Goal: Entertainment & Leisure: Consume media (video, audio)

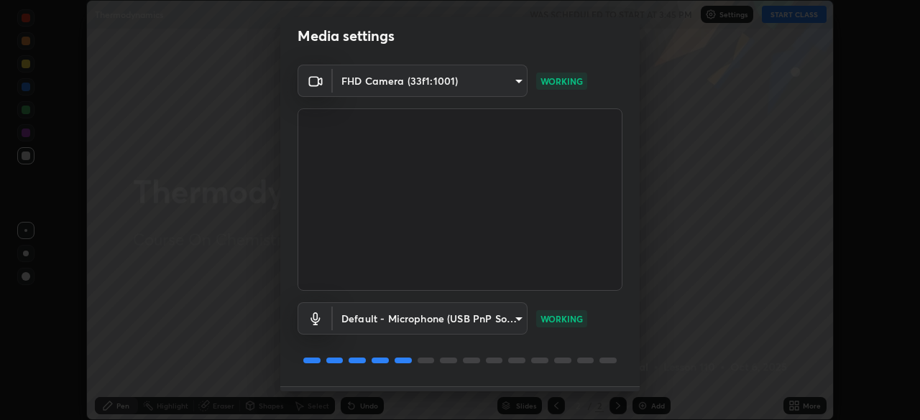
scroll to position [51, 0]
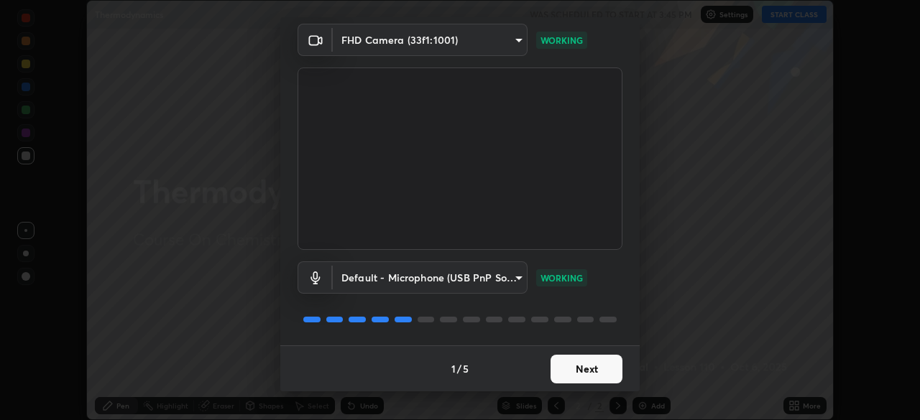
click at [601, 369] on button "Next" at bounding box center [586, 369] width 72 height 29
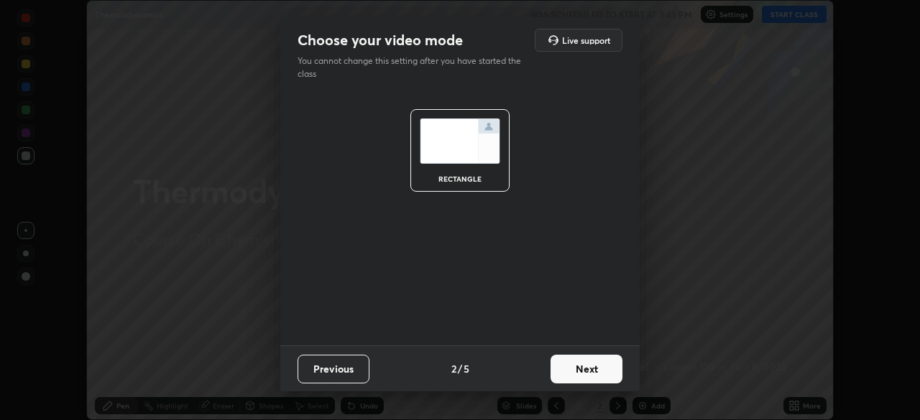
click at [596, 366] on button "Next" at bounding box center [586, 369] width 72 height 29
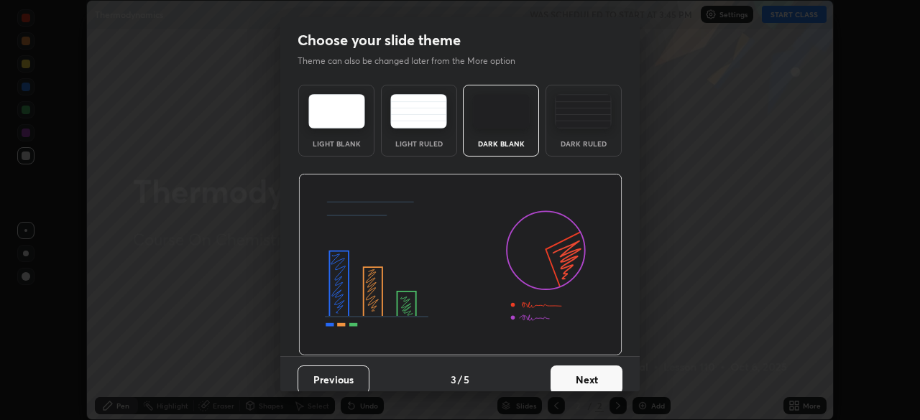
scroll to position [11, 0]
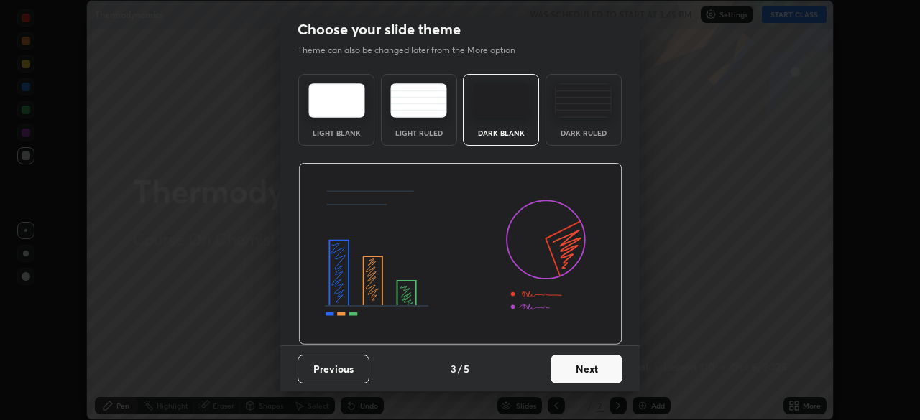
click at [591, 367] on button "Next" at bounding box center [586, 369] width 72 height 29
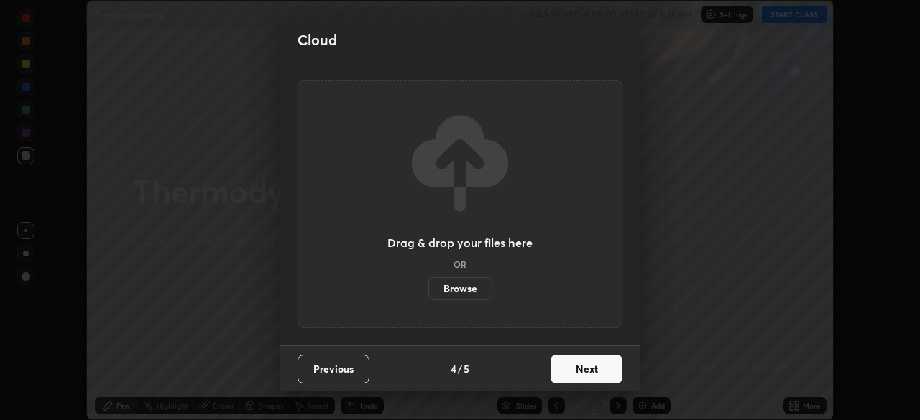
scroll to position [0, 0]
click at [587, 369] on button "Next" at bounding box center [586, 369] width 72 height 29
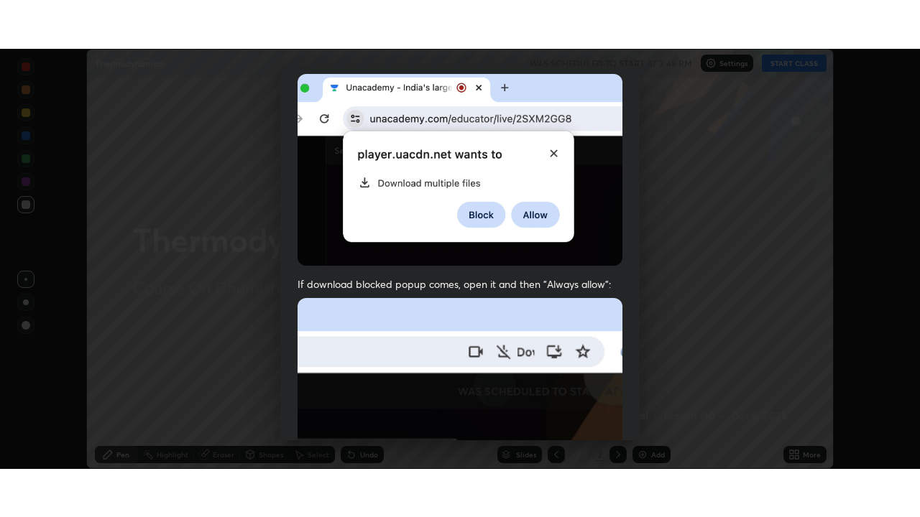
scroll to position [344, 0]
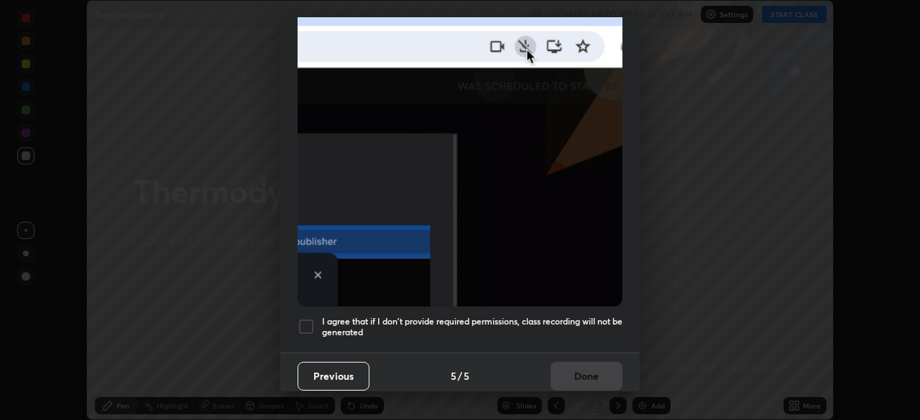
click at [598, 317] on h5 "I agree that if I don't provide required permissions, class recording will not …" at bounding box center [472, 327] width 300 height 22
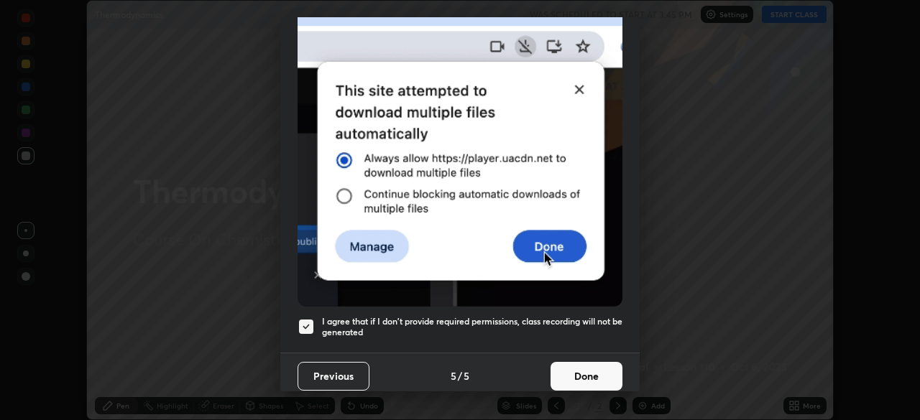
click at [593, 369] on button "Done" at bounding box center [586, 376] width 72 height 29
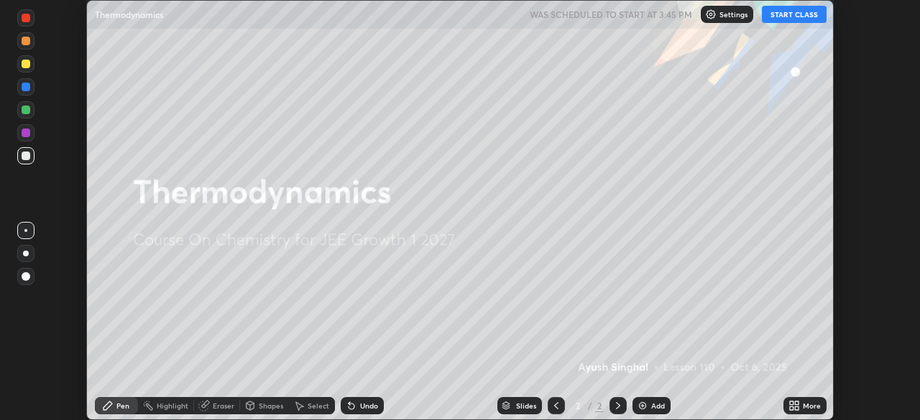
click at [807, 404] on div "More" at bounding box center [811, 405] width 18 height 7
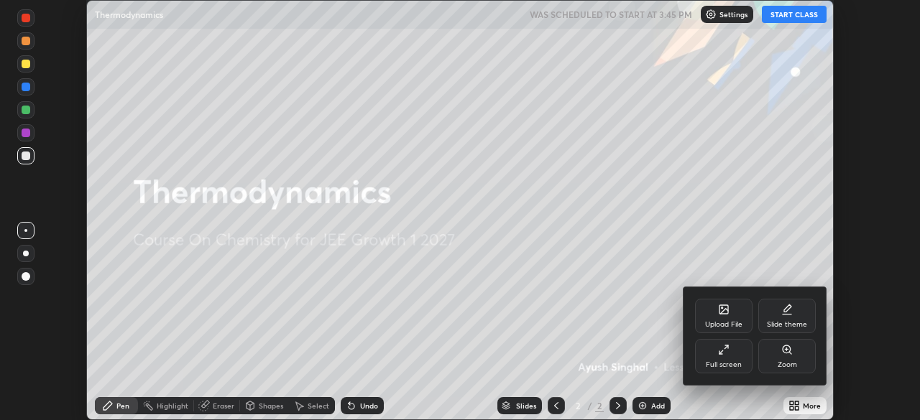
click at [736, 363] on div "Full screen" at bounding box center [723, 364] width 36 height 7
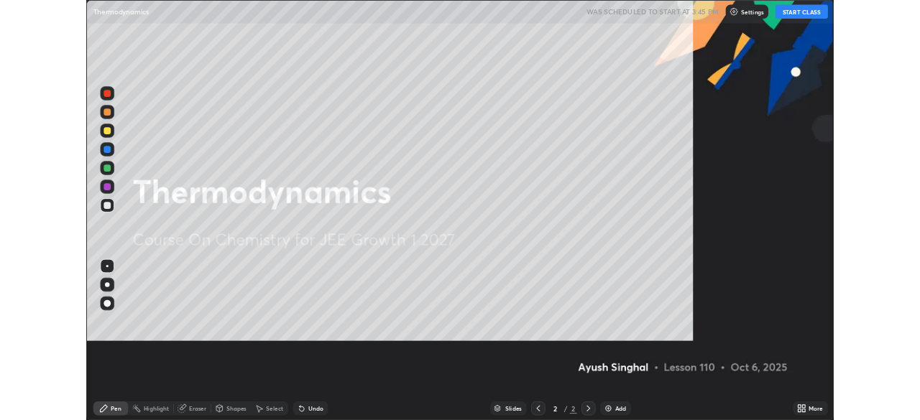
scroll to position [517, 920]
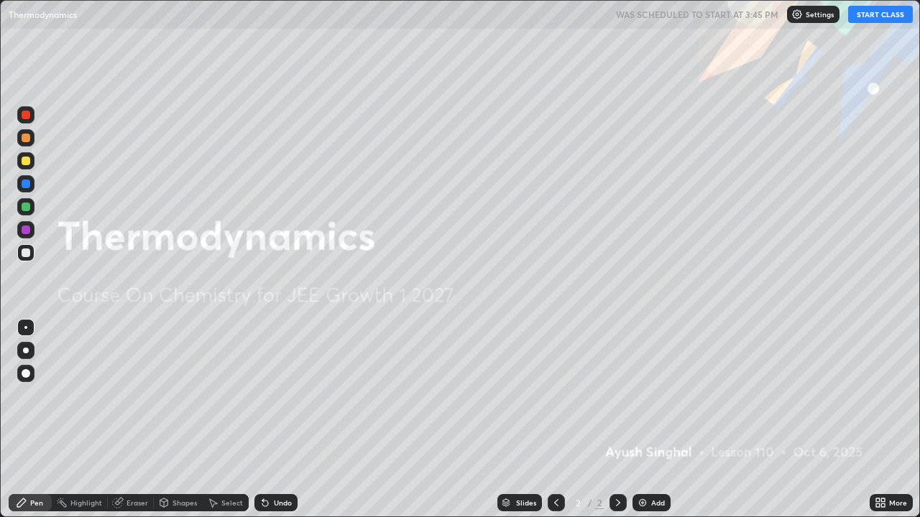
click at [882, 420] on icon at bounding box center [883, 501] width 4 height 4
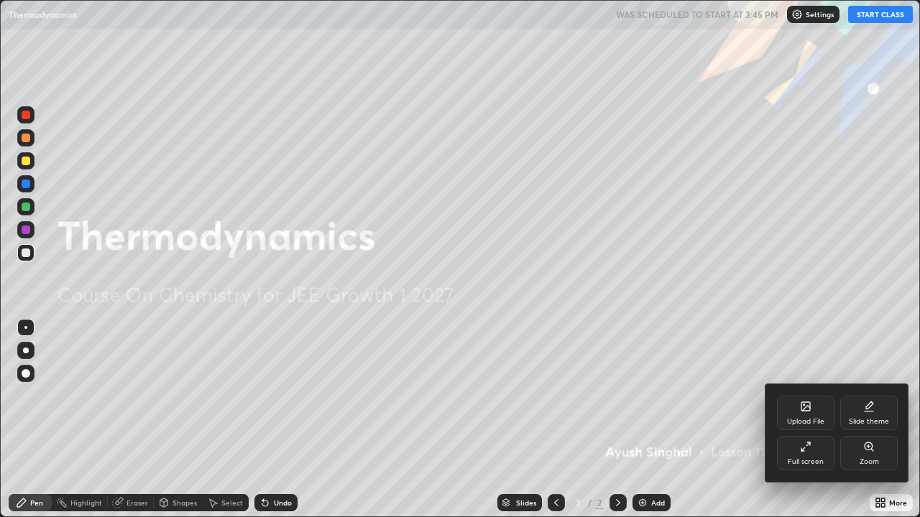
click at [810, 420] on icon at bounding box center [805, 446] width 11 height 11
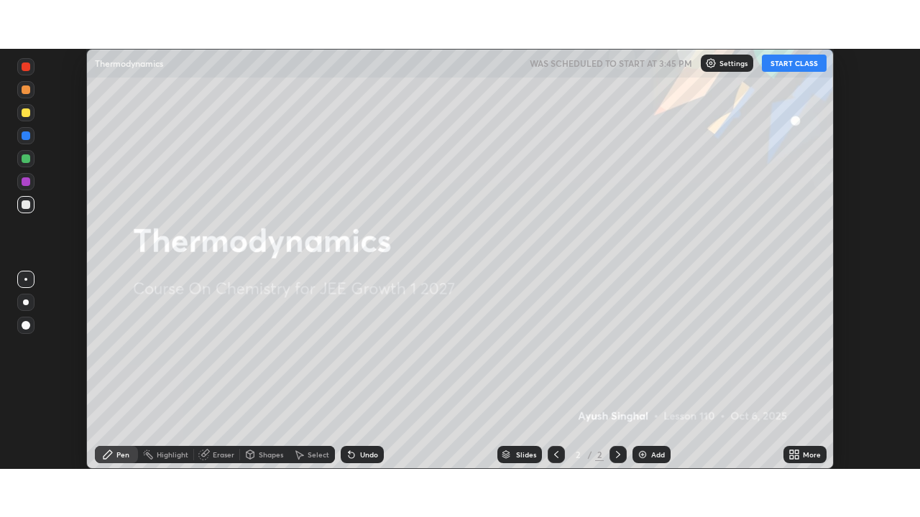
scroll to position [71418, 70919]
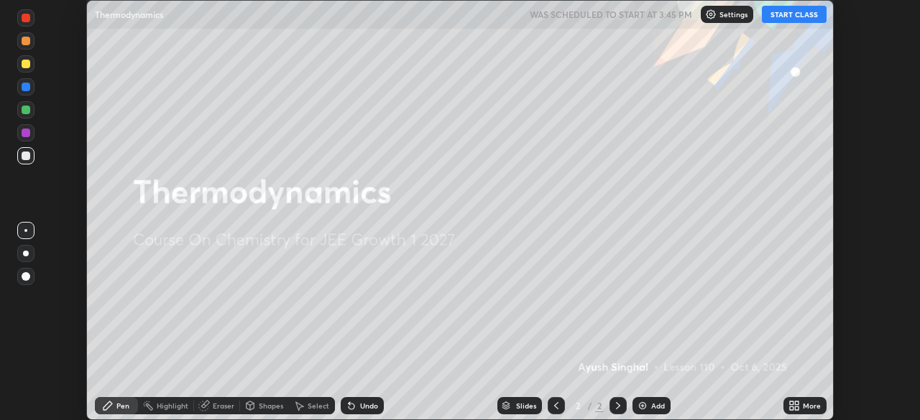
click at [812, 404] on div "More" at bounding box center [811, 405] width 18 height 7
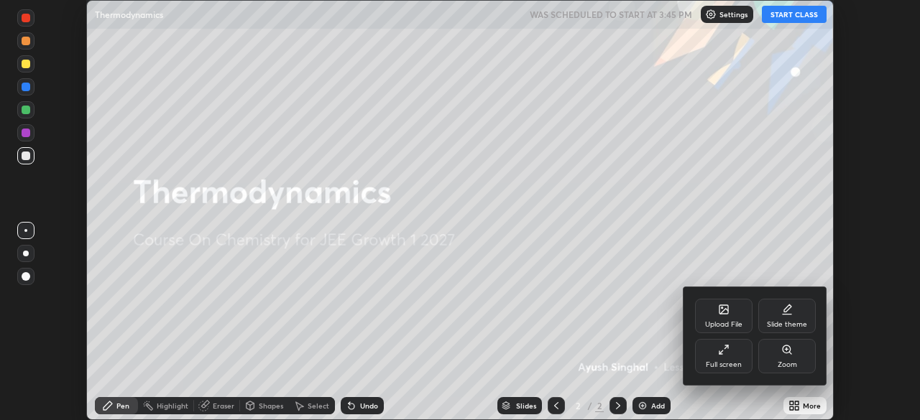
click at [739, 366] on div "Full screen" at bounding box center [723, 364] width 36 height 7
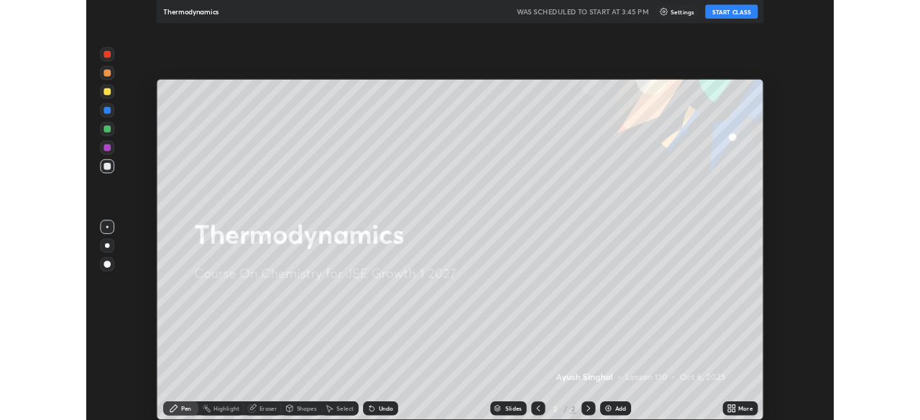
scroll to position [517, 920]
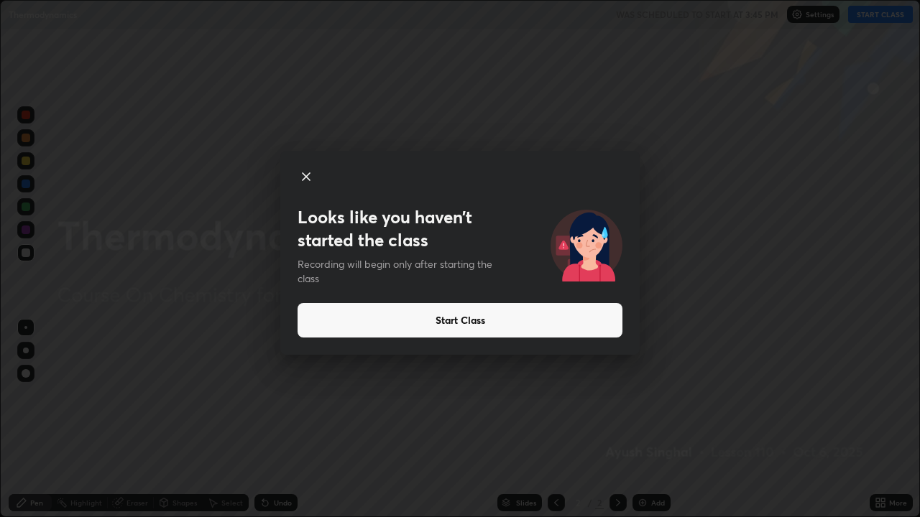
click at [606, 317] on button "Start Class" at bounding box center [459, 320] width 325 height 34
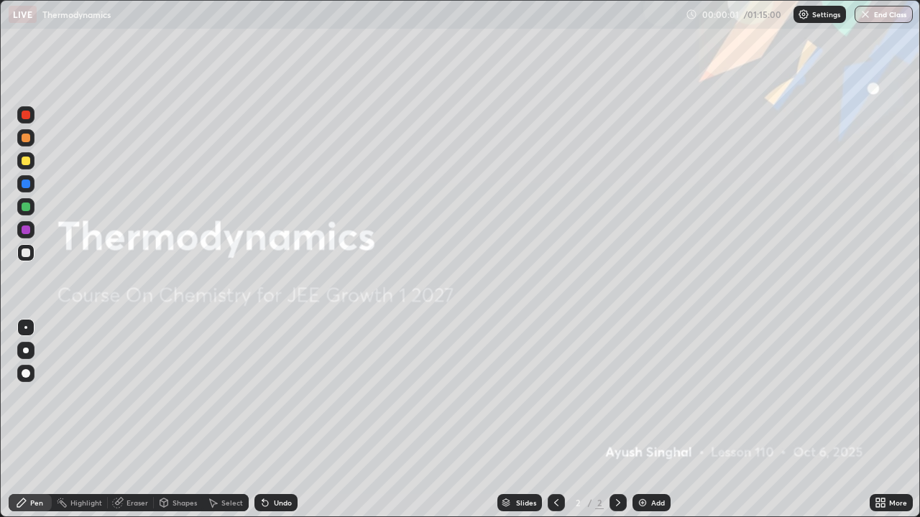
click at [876, 420] on icon at bounding box center [878, 506] width 4 height 4
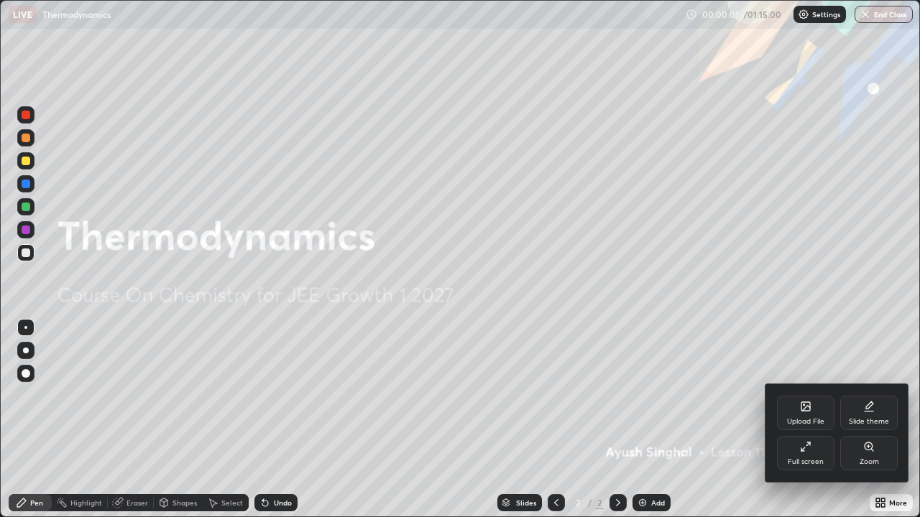
click at [790, 420] on div "Full screen" at bounding box center [805, 453] width 57 height 34
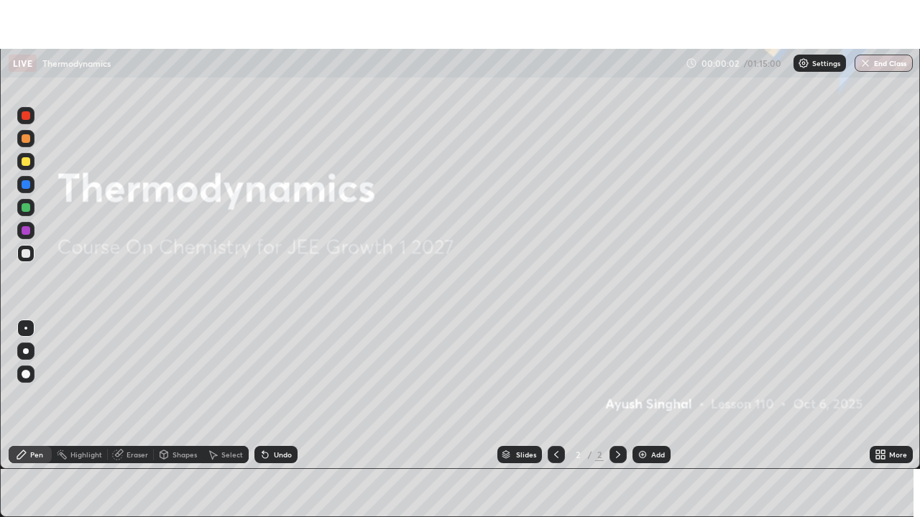
scroll to position [71418, 70919]
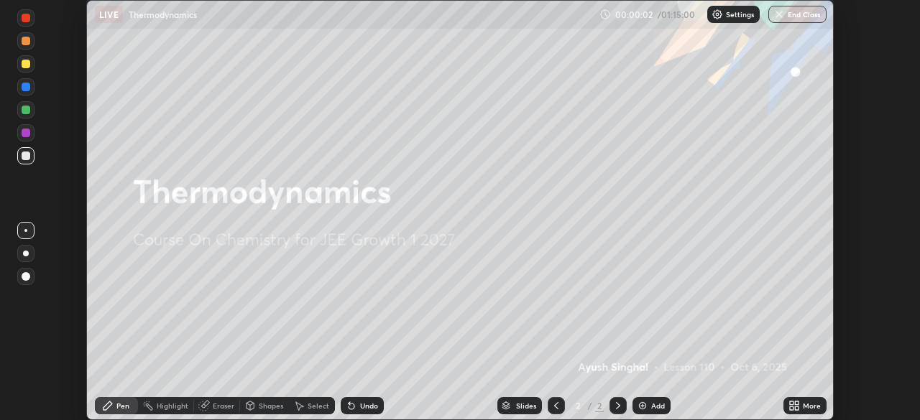
click at [805, 398] on div "More" at bounding box center [804, 405] width 43 height 17
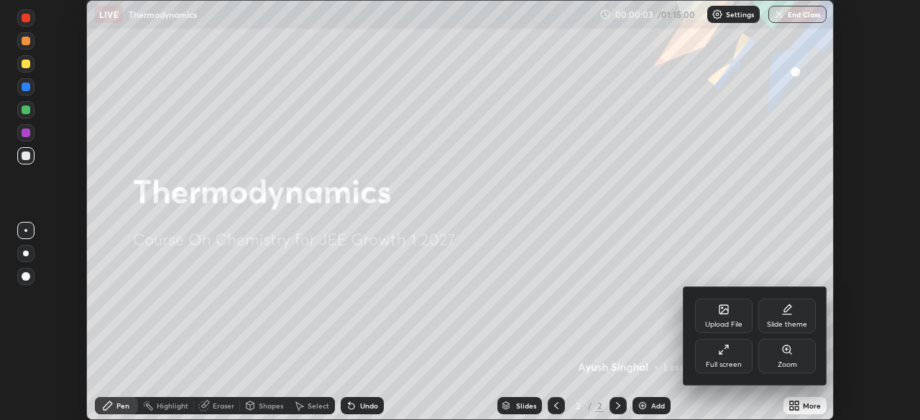
click at [723, 356] on div "Full screen" at bounding box center [723, 356] width 57 height 34
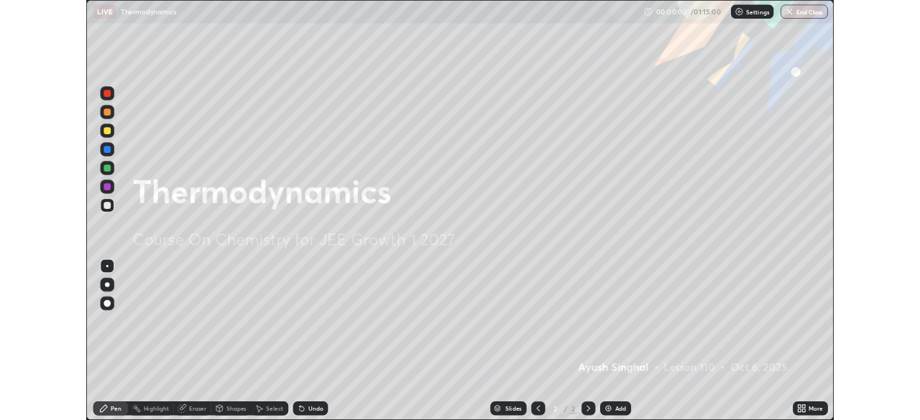
scroll to position [517, 920]
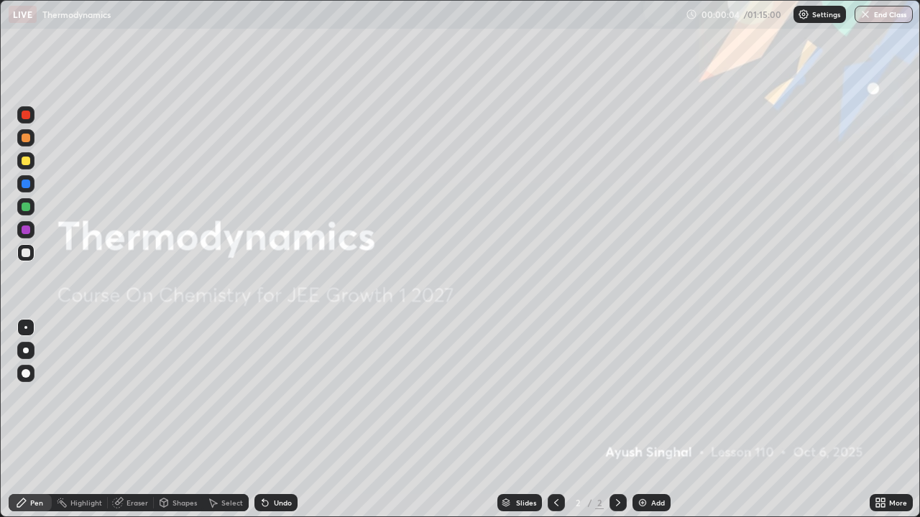
click at [656, 420] on div "Add" at bounding box center [658, 502] width 14 height 7
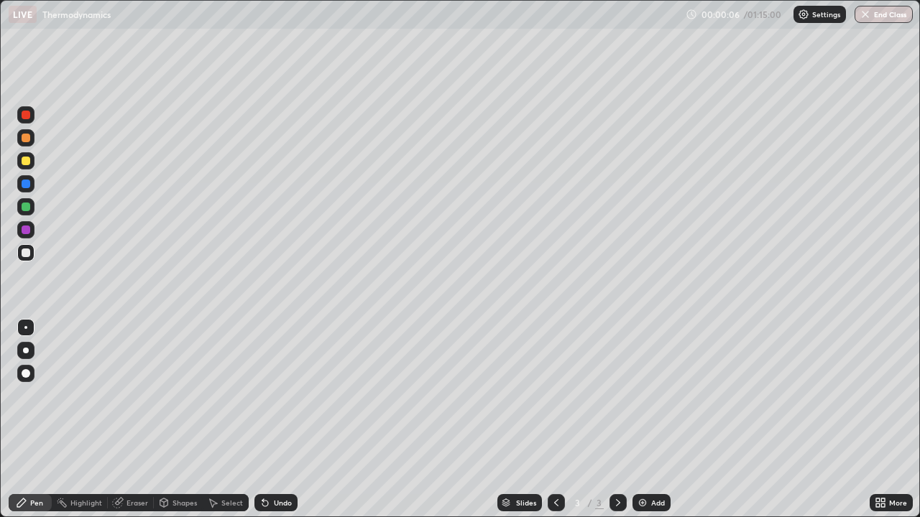
click at [32, 252] on div at bounding box center [25, 252] width 17 height 17
click at [281, 420] on div "Undo" at bounding box center [275, 502] width 43 height 17
click at [274, 420] on div "Undo" at bounding box center [275, 502] width 43 height 17
click at [259, 420] on div "Undo" at bounding box center [275, 502] width 43 height 17
click at [262, 420] on icon at bounding box center [262, 499] width 1 height 1
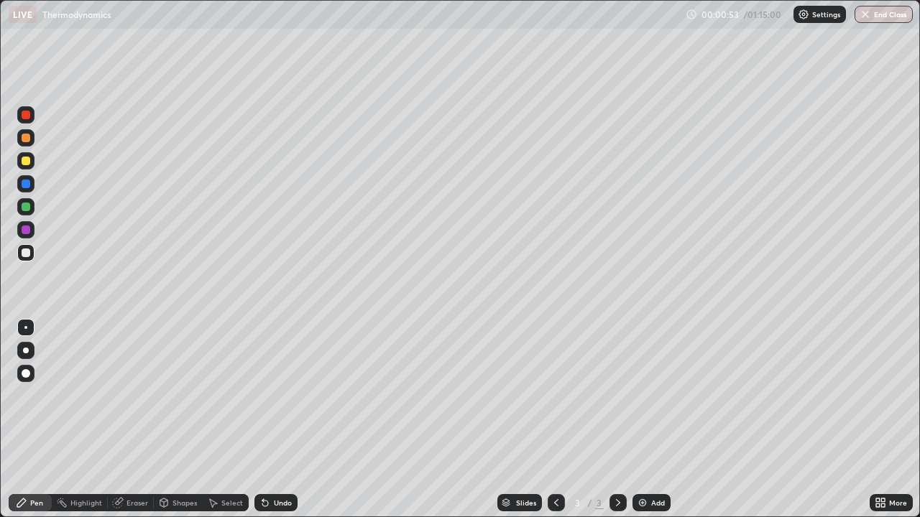
click at [269, 420] on div "Undo" at bounding box center [275, 502] width 43 height 17
click at [267, 420] on div "Undo" at bounding box center [275, 502] width 43 height 17
click at [262, 420] on icon at bounding box center [262, 499] width 1 height 1
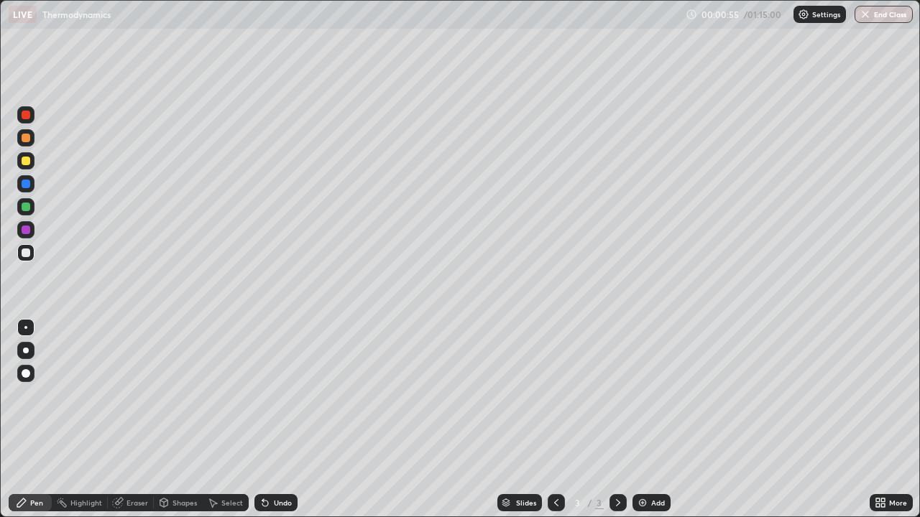
click at [278, 420] on div "Undo" at bounding box center [275, 502] width 43 height 17
click at [275, 420] on div "Undo" at bounding box center [275, 502] width 43 height 17
click at [267, 420] on div "Undo" at bounding box center [275, 502] width 43 height 17
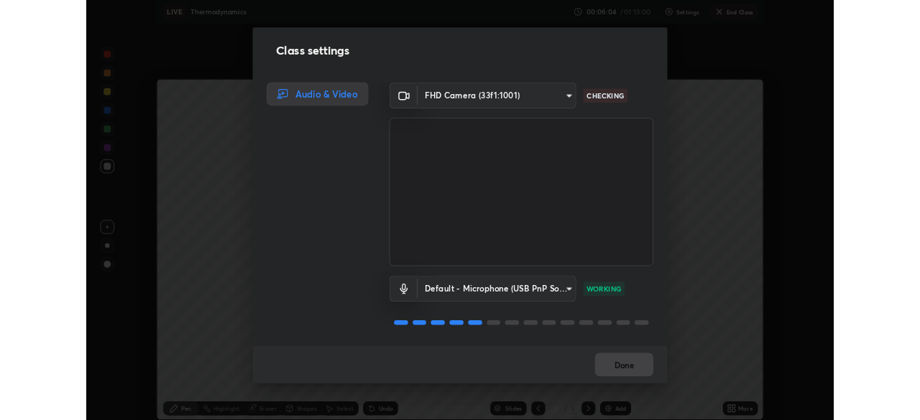
scroll to position [71418, 70919]
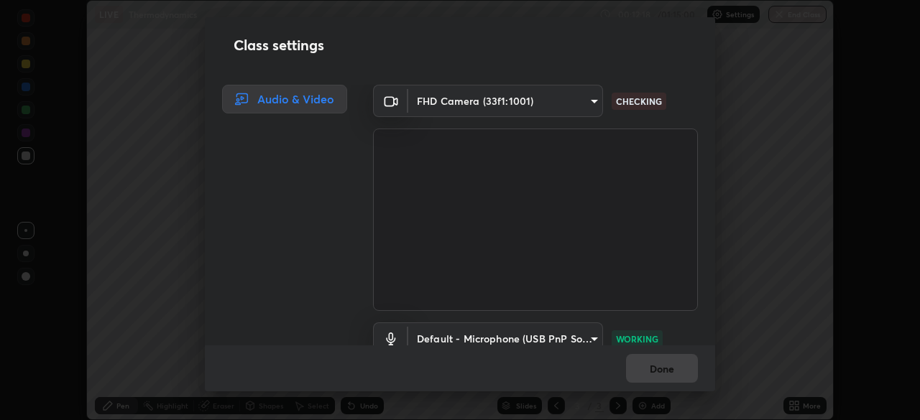
click at [182, 157] on div "Class settings Audio & Video FHD Camera (33f1:1001) 6f784139eff80d97821bf2dc8a7…" at bounding box center [460, 210] width 920 height 420
click at [430, 99] on body "Erase all LIVE Thermodynamics 00:12:19 / 01:15:00 Settings End Class Setting up…" at bounding box center [460, 210] width 920 height 420
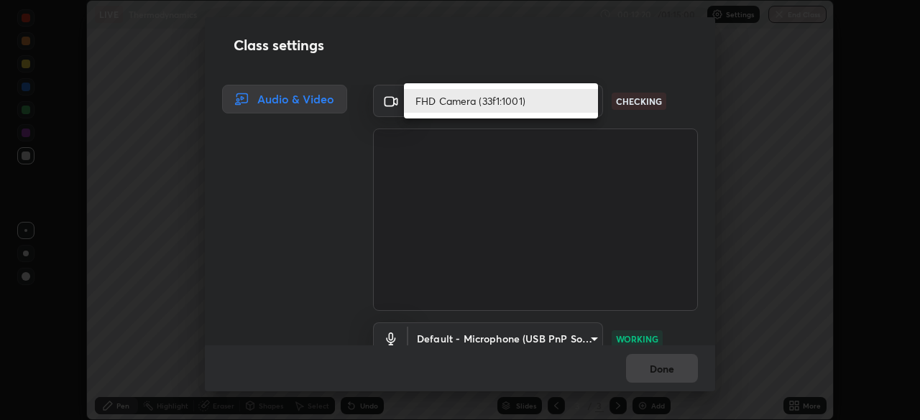
click at [435, 98] on li "FHD Camera (33f1:1001)" at bounding box center [501, 101] width 194 height 24
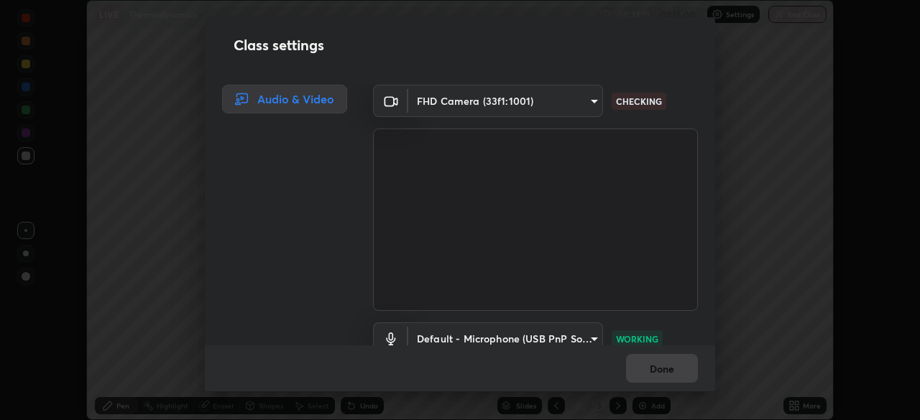
scroll to position [65, 0]
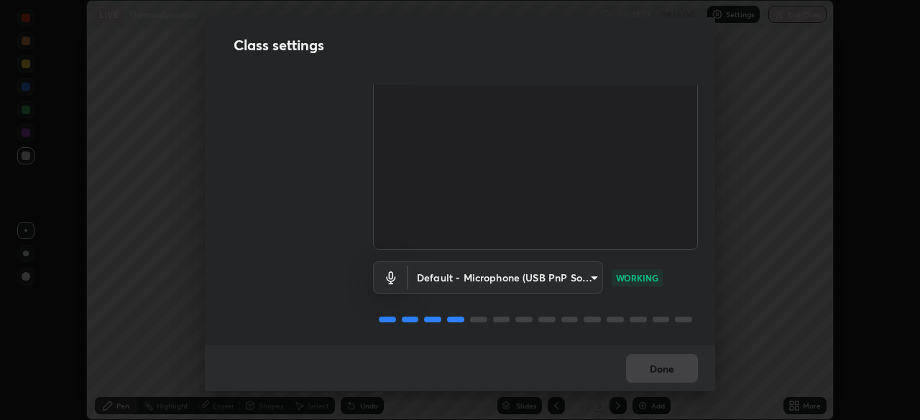
click at [418, 216] on video at bounding box center [535, 159] width 325 height 182
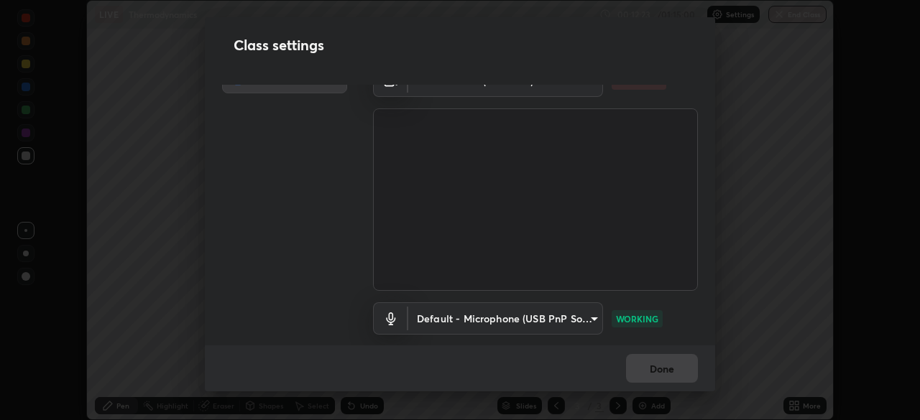
scroll to position [0, 0]
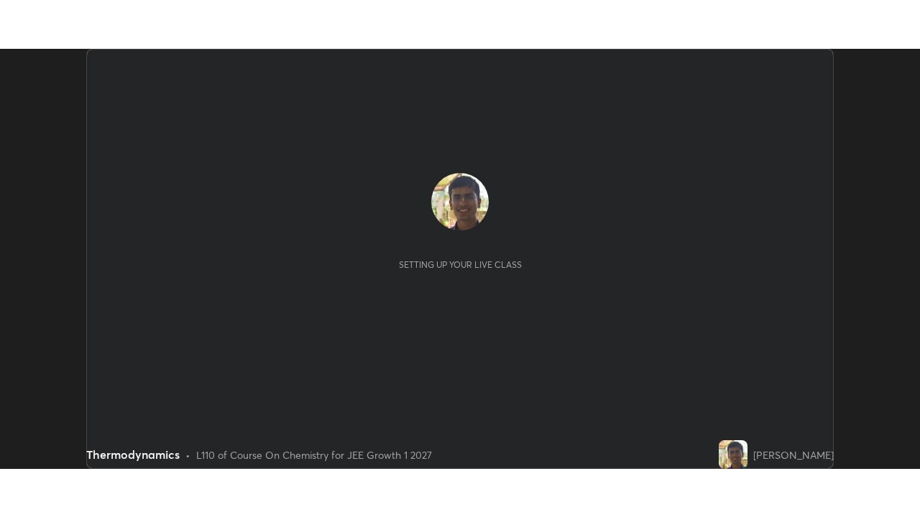
scroll to position [420, 920]
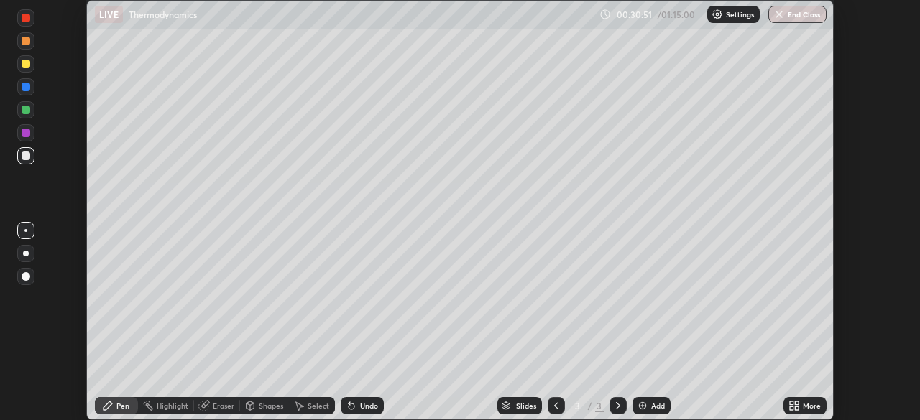
click at [721, 21] on div "Settings" at bounding box center [733, 14] width 52 height 17
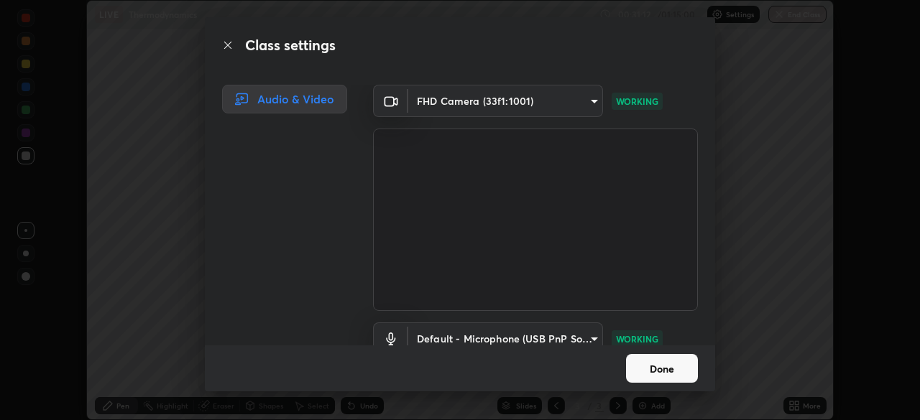
click at [652, 363] on button "Done" at bounding box center [662, 368] width 72 height 29
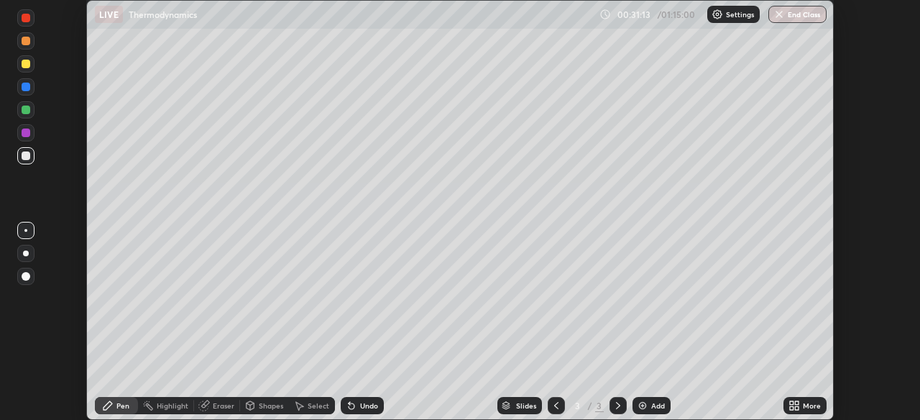
click at [808, 404] on div "More" at bounding box center [811, 405] width 18 height 7
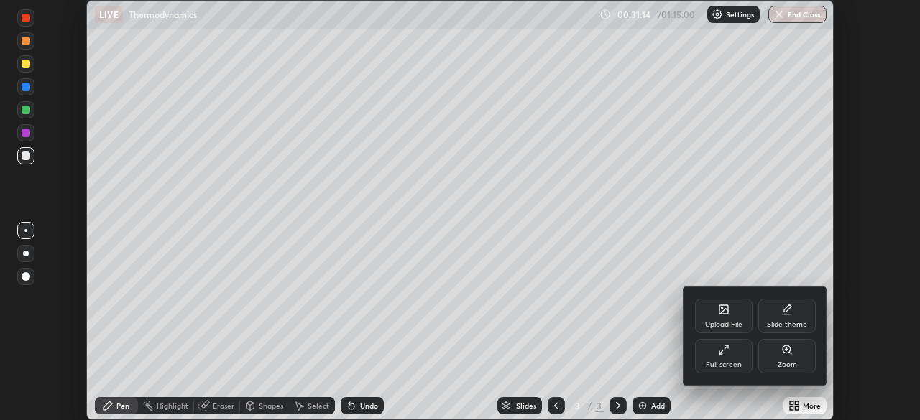
click at [726, 359] on div "Full screen" at bounding box center [723, 356] width 57 height 34
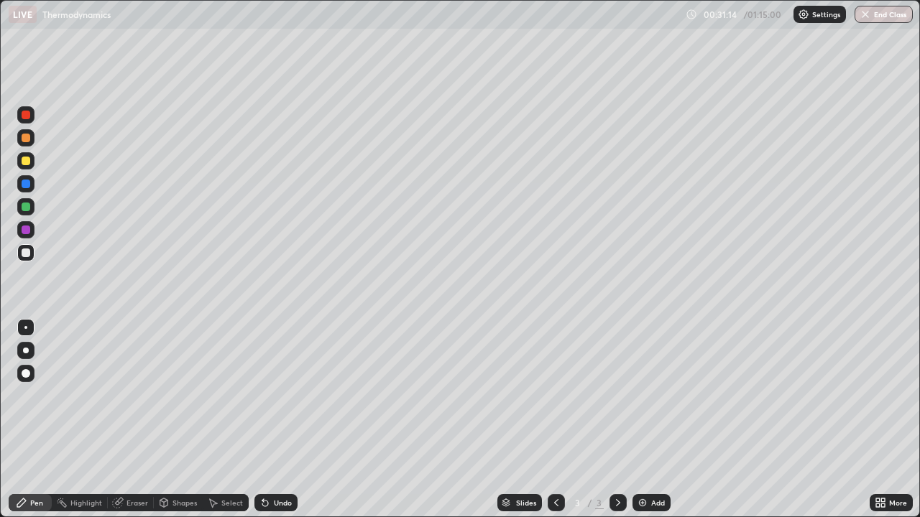
scroll to position [517, 920]
